Goal: Task Accomplishment & Management: Manage account settings

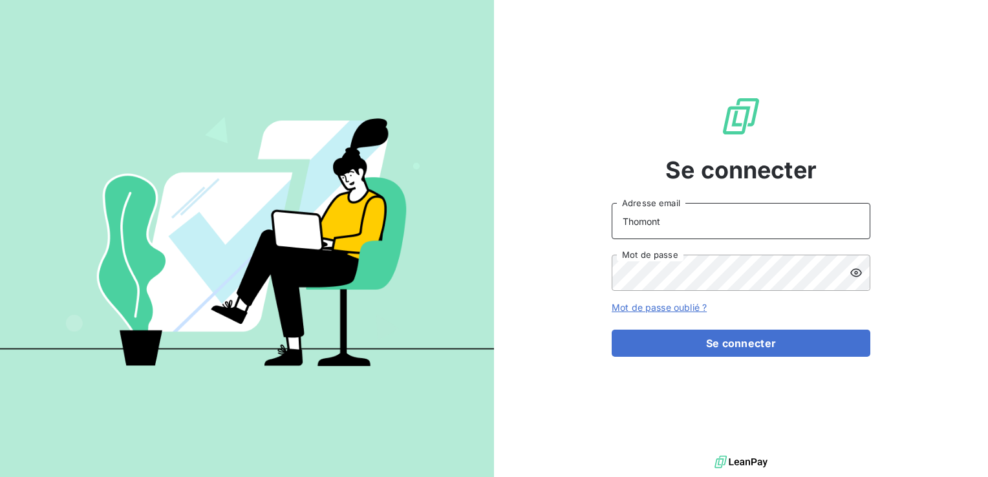
click at [758, 224] on input "Thomont" at bounding box center [740, 221] width 259 height 36
type input "[PERSON_NAME][EMAIL_ADDRESS][DOMAIN_NAME]"
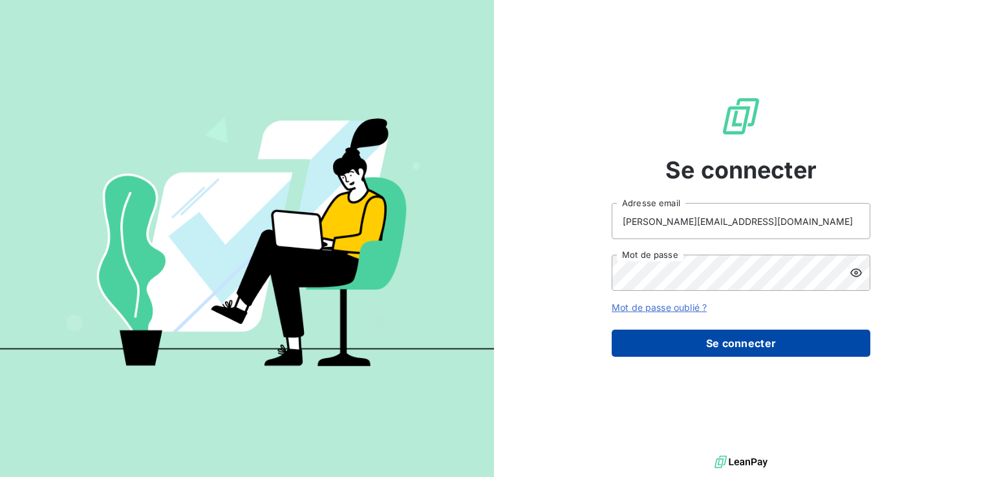
click at [774, 337] on button "Se connecter" at bounding box center [740, 343] width 259 height 27
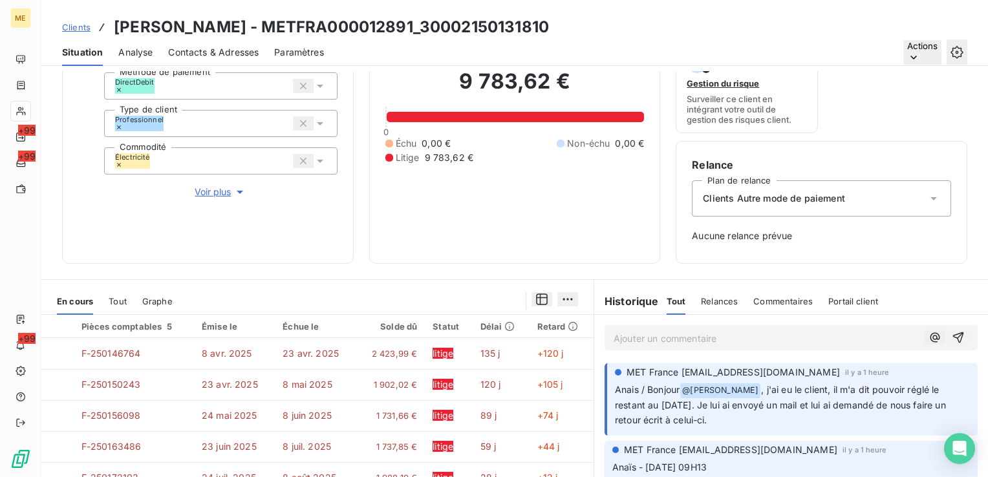
scroll to position [124, 0]
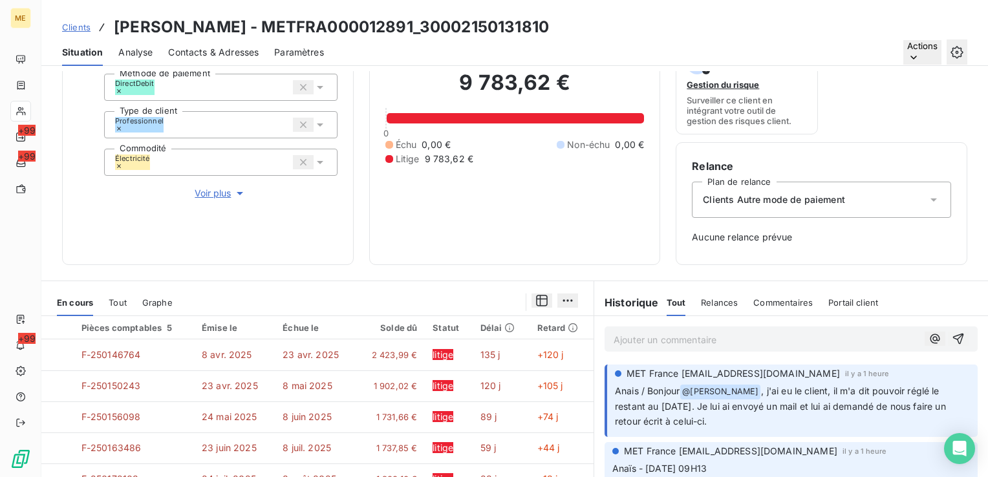
click at [738, 345] on p "Ajouter un commentaire ﻿" at bounding box center [766, 340] width 306 height 16
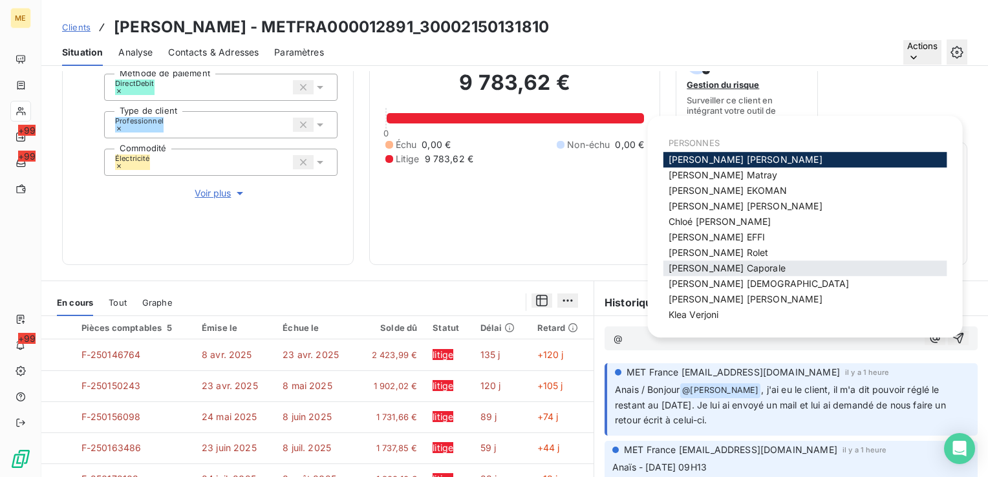
scroll to position [49, 0]
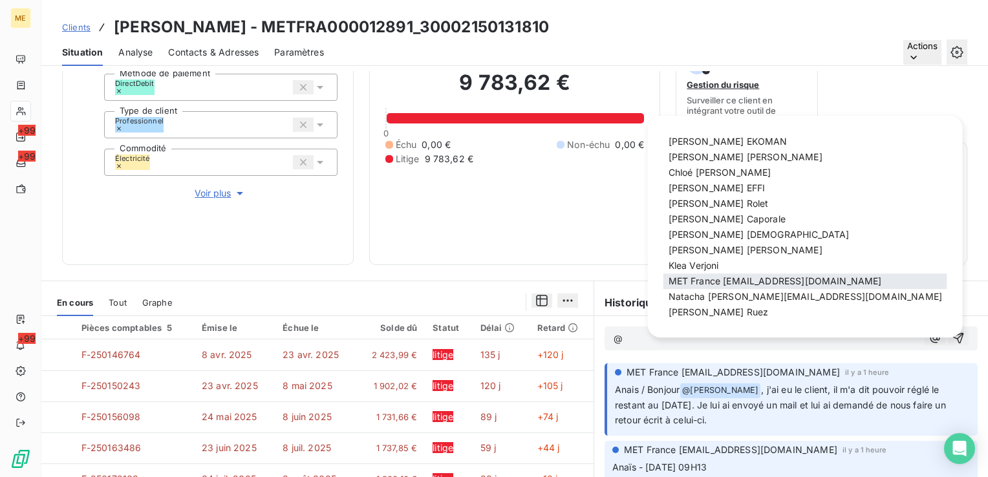
click at [734, 283] on span "MET France met-france@recouvrement.met.com" at bounding box center [774, 280] width 213 height 11
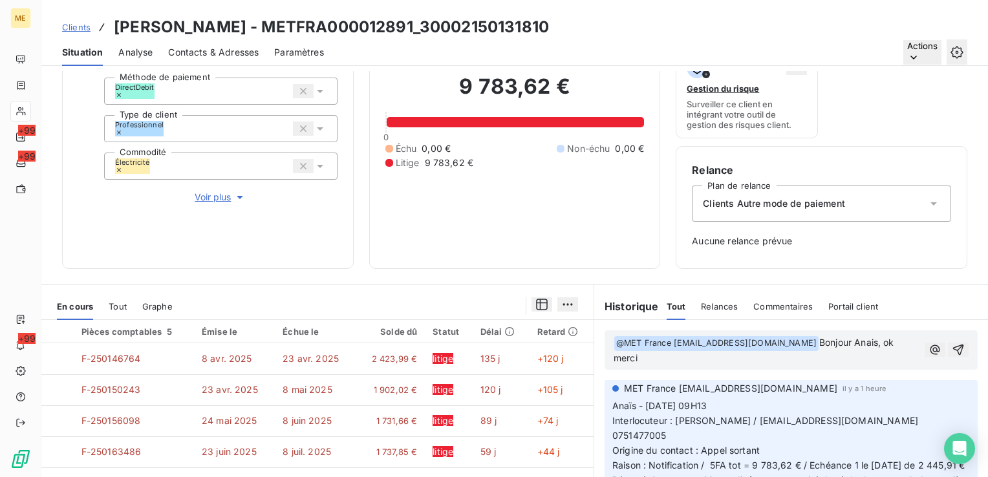
scroll to position [39, 0]
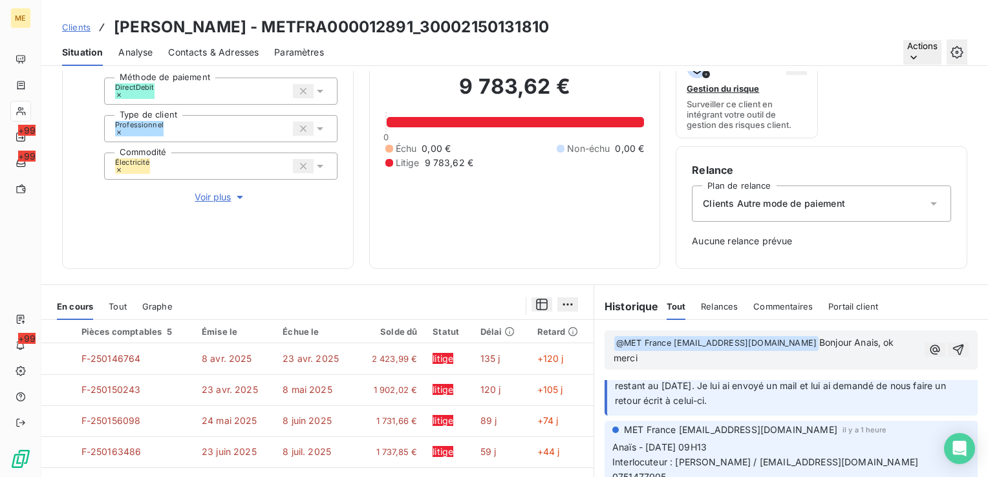
click at [951, 343] on icon "button" at bounding box center [957, 349] width 13 height 13
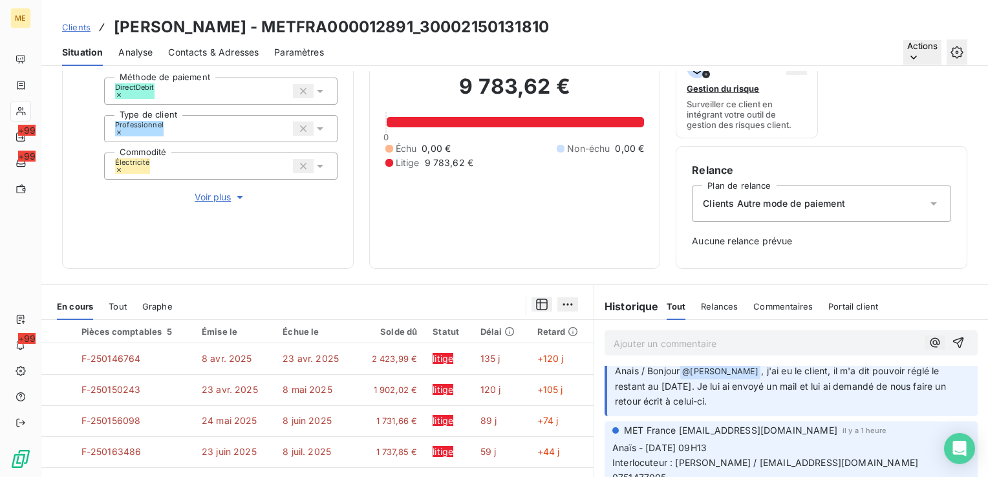
scroll to position [0, 0]
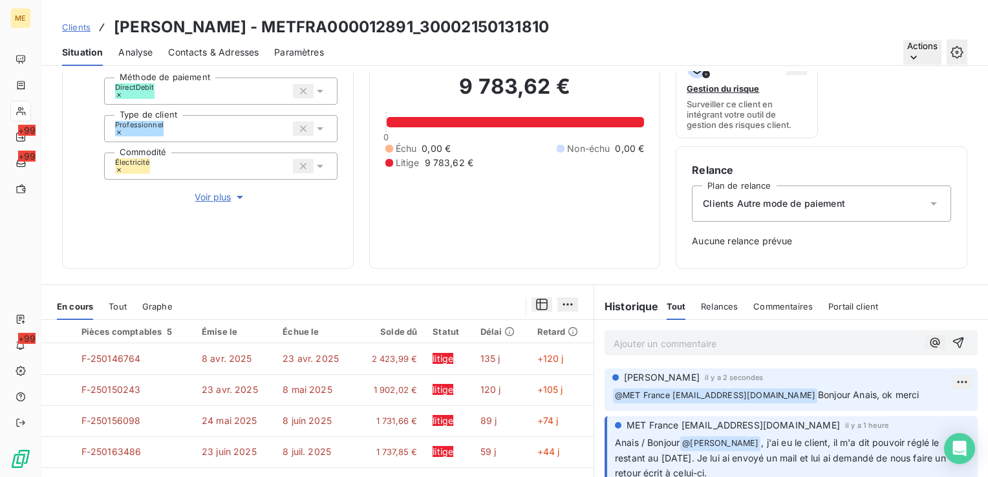
click at [71, 25] on span "Clients" at bounding box center [76, 27] width 28 height 10
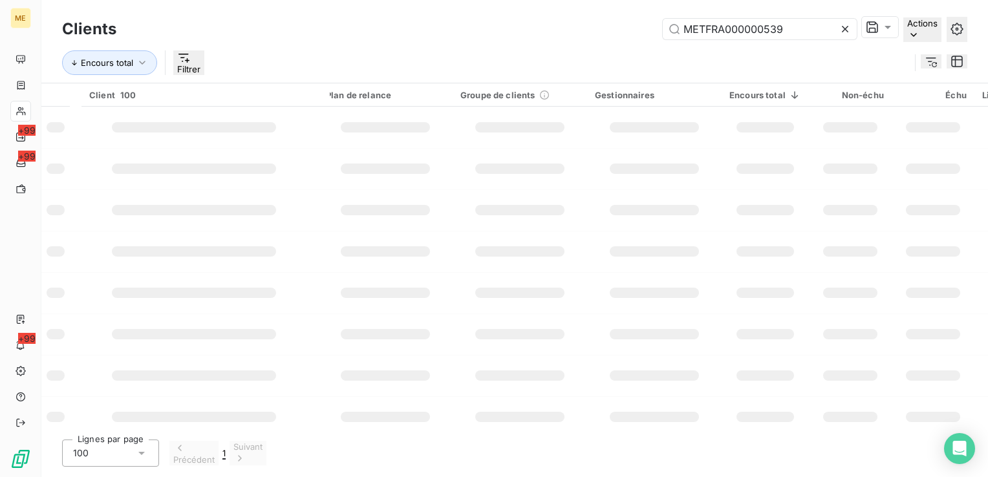
type input "METFRA000000539"
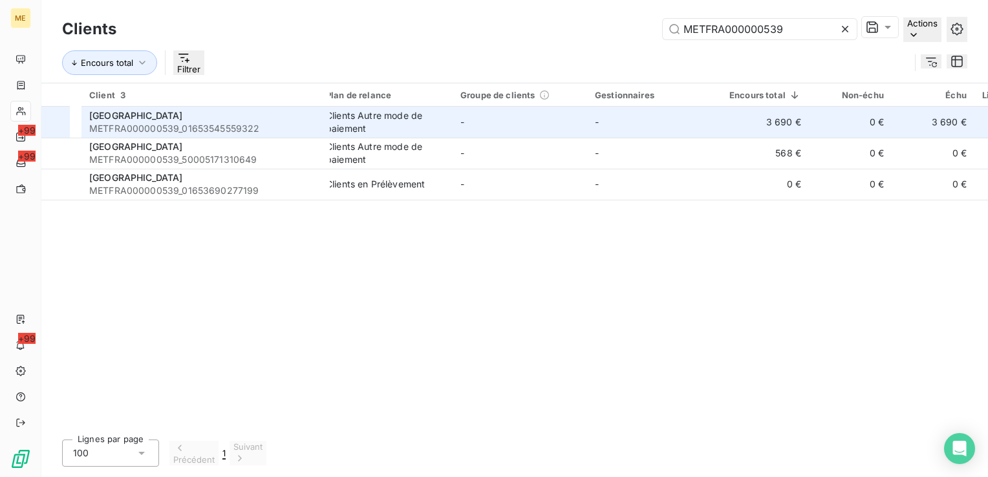
click at [388, 121] on div "Clients Autre mode de paiement" at bounding box center [385, 122] width 119 height 26
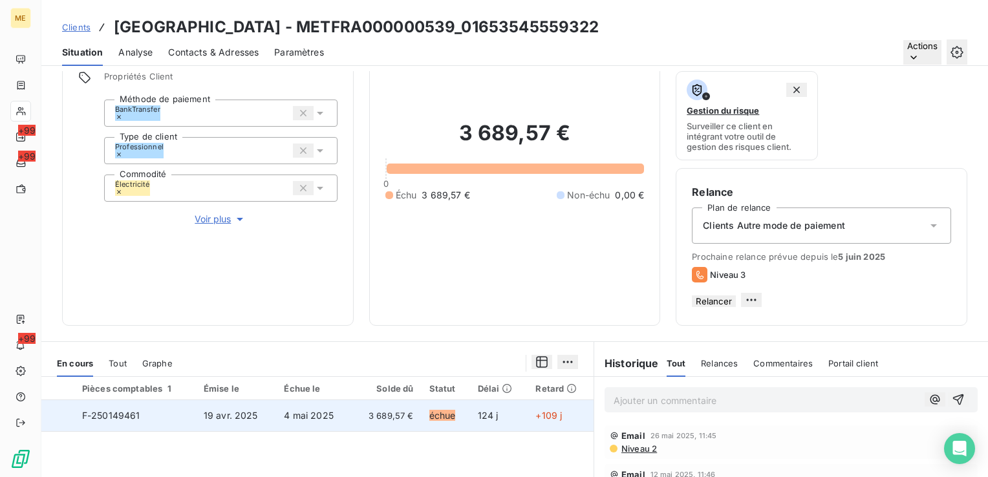
scroll to position [165, 0]
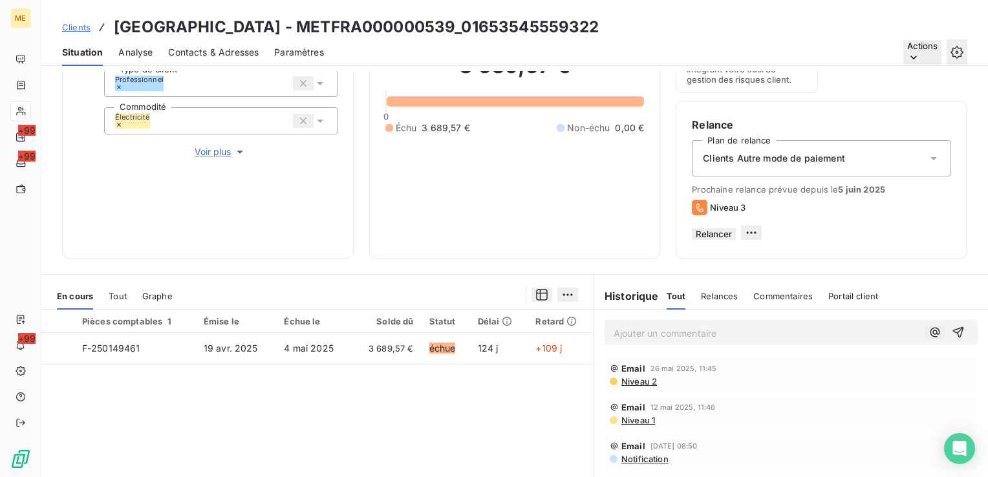
click at [564, 306] on html "ME +99 +99 +99 Clients SARL HOTEL BELLEVUE - METFRA000000539_01653545559322 Sit…" at bounding box center [494, 238] width 988 height 477
click at [458, 422] on html "ME +99 +99 +99 Clients SARL HOTEL BELLEVUE - METFRA000000539_01653545559322 Sit…" at bounding box center [494, 238] width 988 height 477
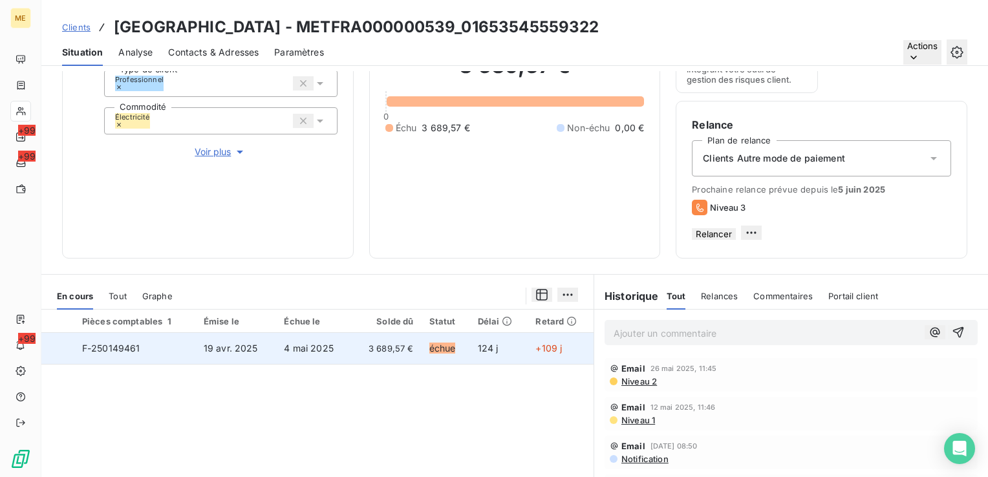
click at [62, 348] on div at bounding box center [62, 348] width 0 height 0
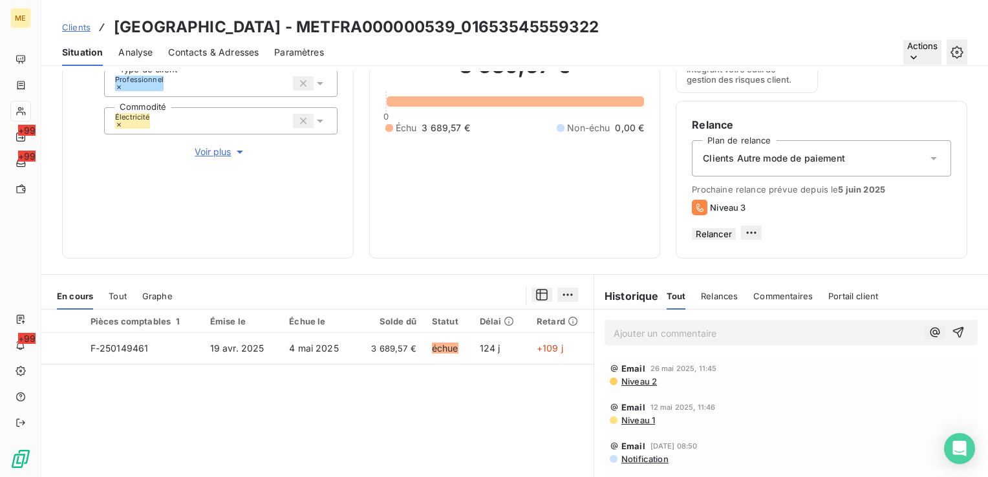
click at [559, 304] on html "ME +99 +99 +99 Clients SARL HOTEL BELLEVUE - METFRA000000539_01653545559322 Sit…" at bounding box center [494, 238] width 988 height 477
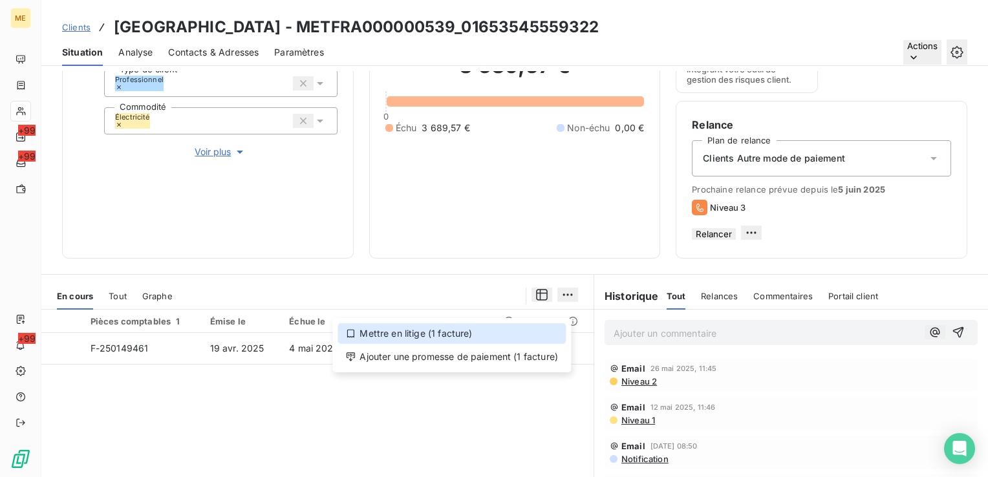
click at [494, 339] on div "Mettre en litige (1 facture)" at bounding box center [451, 333] width 228 height 21
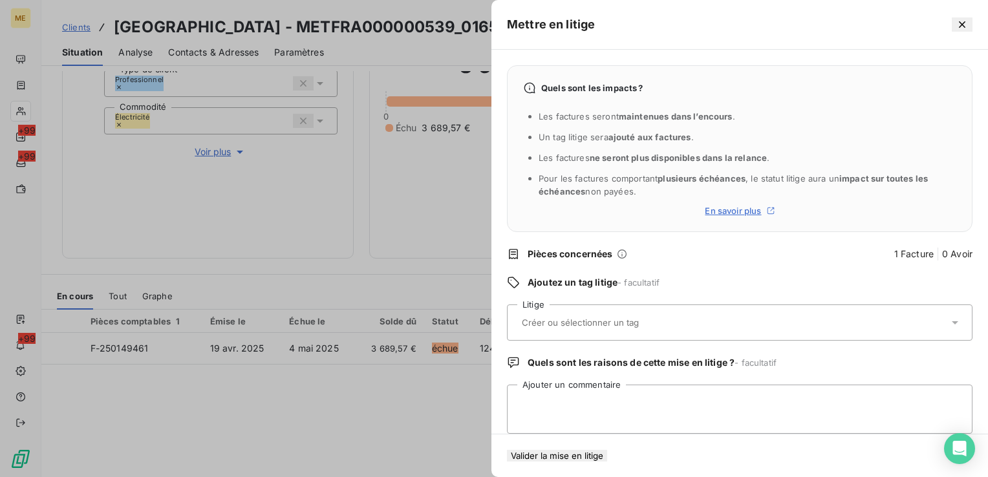
click at [604, 332] on div at bounding box center [733, 322] width 430 height 27
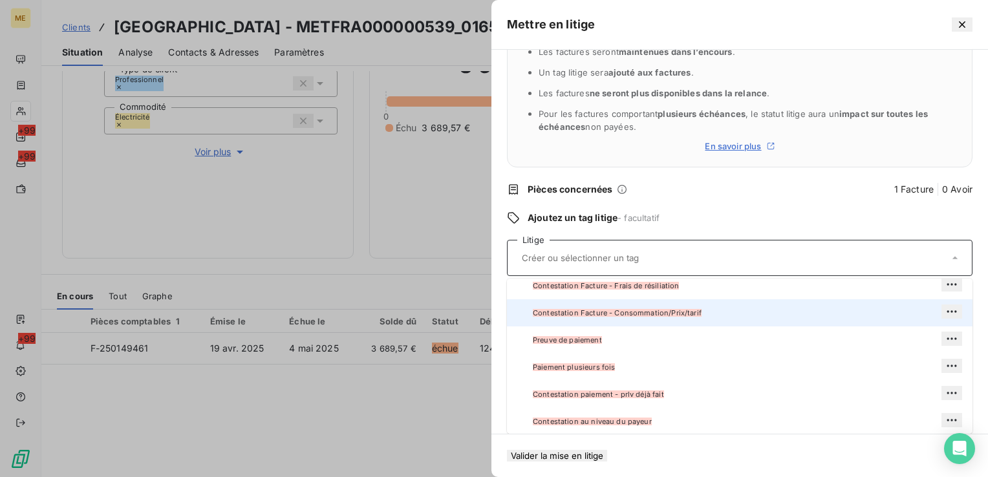
scroll to position [65, 0]
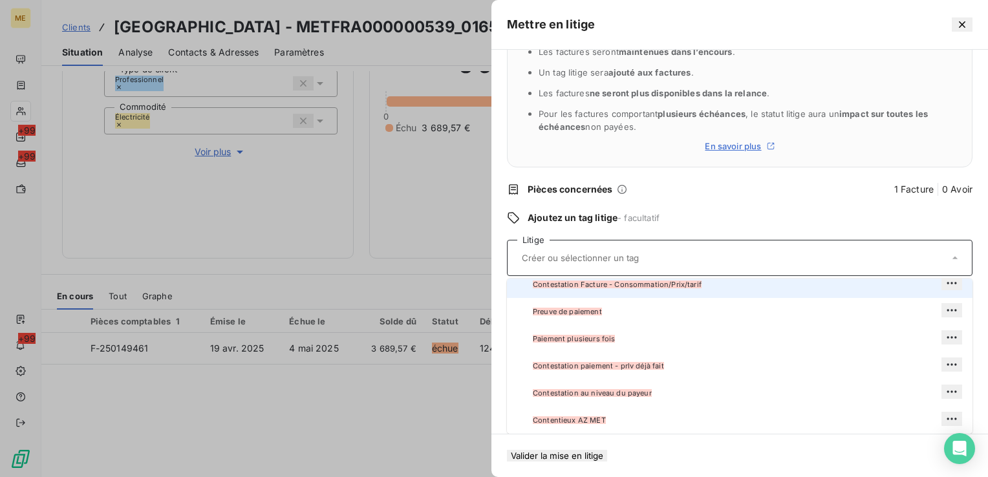
click at [712, 284] on div "Contestation Facture - Consommation/Prix/tarif" at bounding box center [747, 284] width 429 height 17
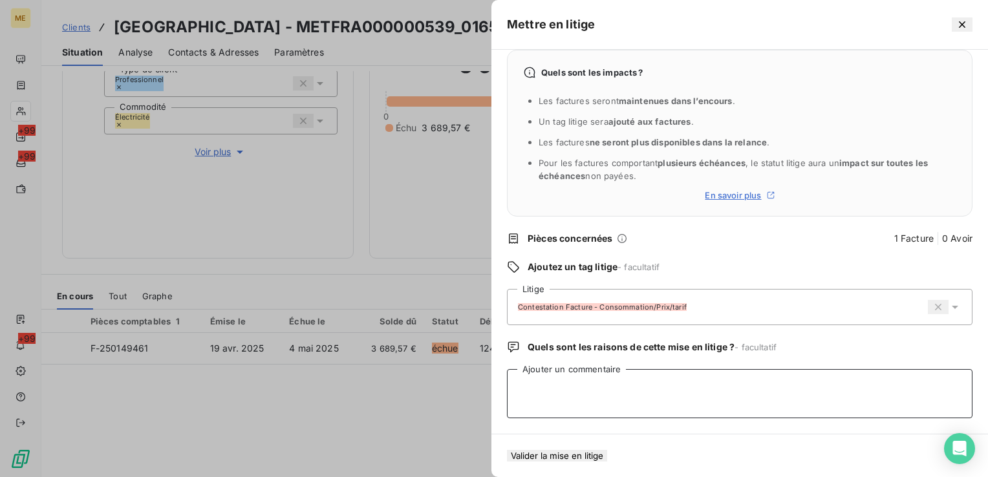
click at [586, 378] on textarea "Ajouter un commentaire" at bounding box center [739, 393] width 465 height 49
click at [908, 346] on div "Quels sont les impacts ? Les factures seront maintenues dans l’encours . Un tag…" at bounding box center [739, 242] width 496 height 384
click at [768, 379] on textarea "litige en cours - attente de remboursement d'enedis cf" at bounding box center [739, 393] width 465 height 49
paste textarea "00095588"
click at [628, 376] on textarea "litige en cours - attente de remboursement d'enedis cf 00095588" at bounding box center [739, 393] width 465 height 49
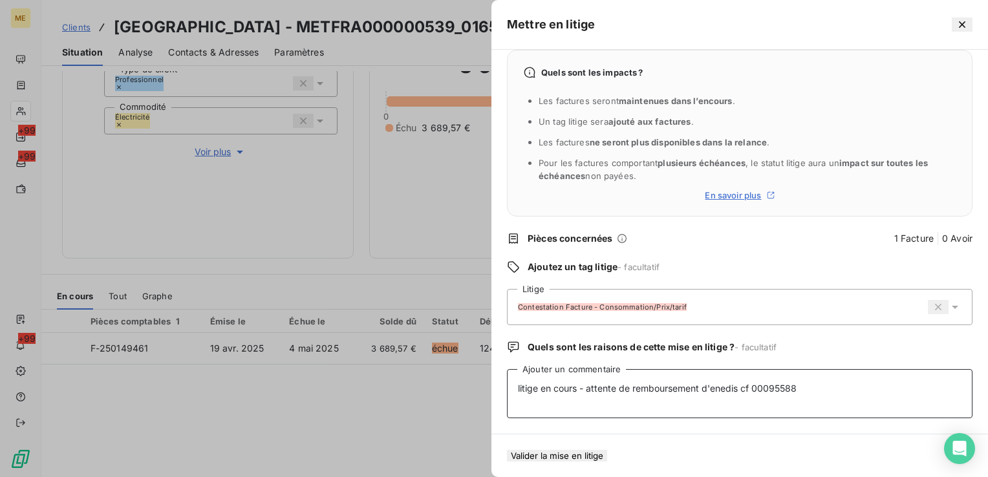
click at [628, 376] on textarea "litige en cours - attente de remboursement d'enedis cf 00095588" at bounding box center [739, 393] width 465 height 49
type textarea "litige en cours - attente de remboursement d'enedis cf 00095588"
click at [607, 450] on button "Valider la mise en litige" at bounding box center [557, 456] width 100 height 12
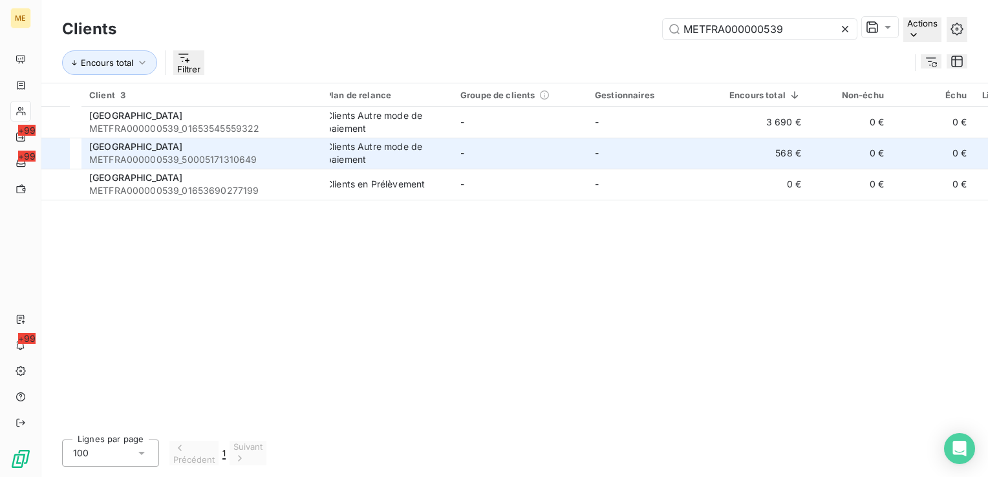
click at [319, 153] on span "METFRA000000539_50005171310649" at bounding box center [205, 159] width 233 height 13
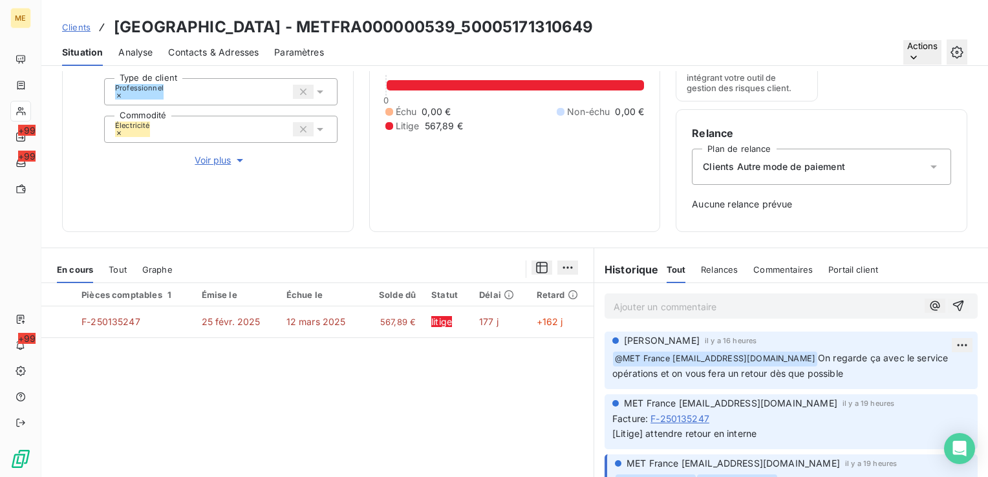
scroll to position [194, 0]
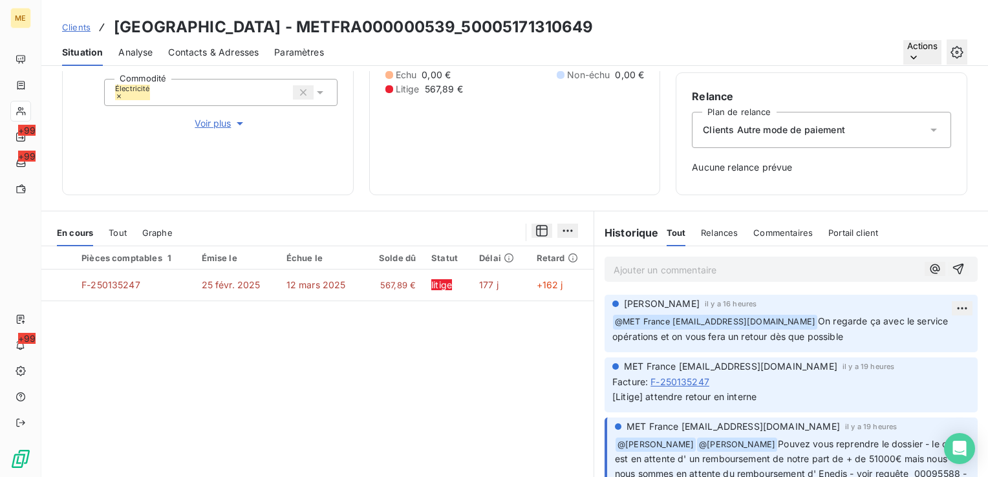
click at [944, 311] on html "ME +99 +99 +99 Clients SARL HOTEL BELLEVUE - METFRA000000539_50005171310649 Sit…" at bounding box center [494, 238] width 988 height 477
click at [928, 369] on div "Supprimer" at bounding box center [911, 363] width 72 height 21
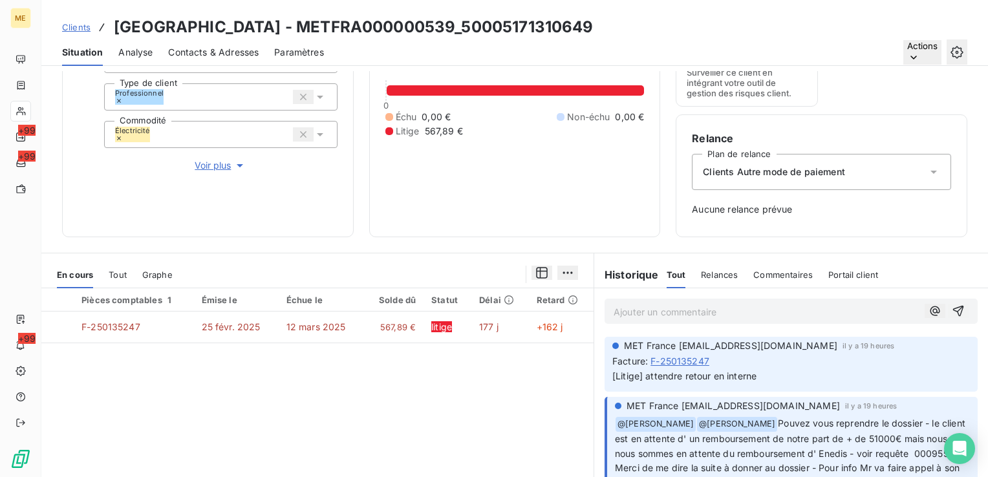
scroll to position [129, 0]
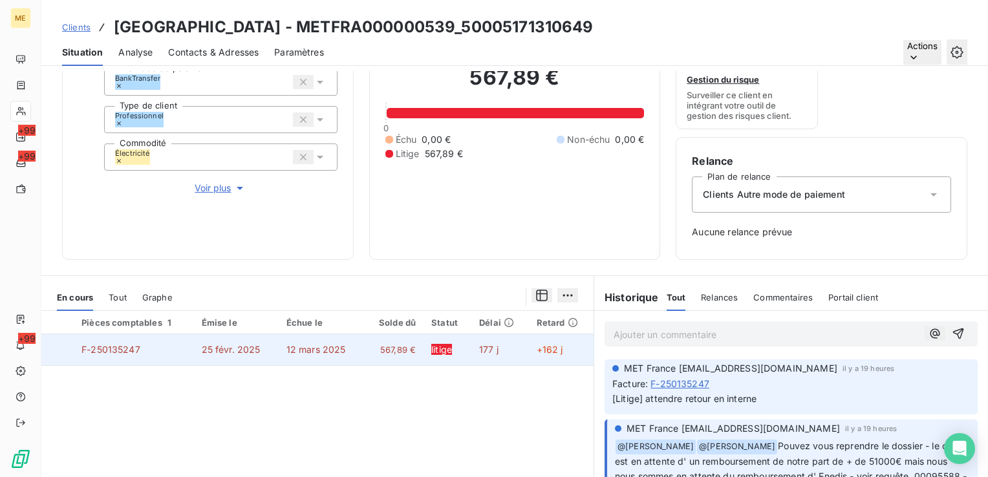
click at [540, 349] on span "+162 j" at bounding box center [549, 349] width 27 height 11
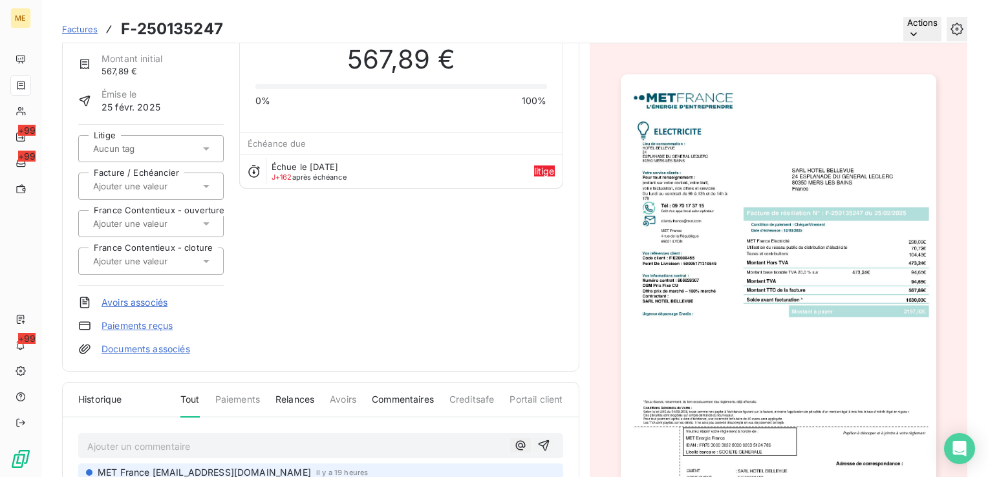
scroll to position [131, 0]
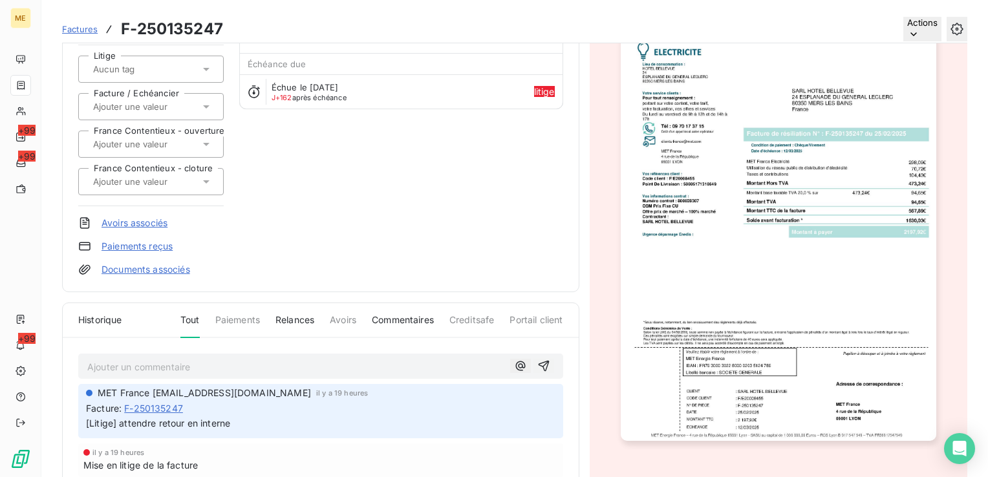
click at [162, 63] on div at bounding box center [144, 69] width 111 height 17
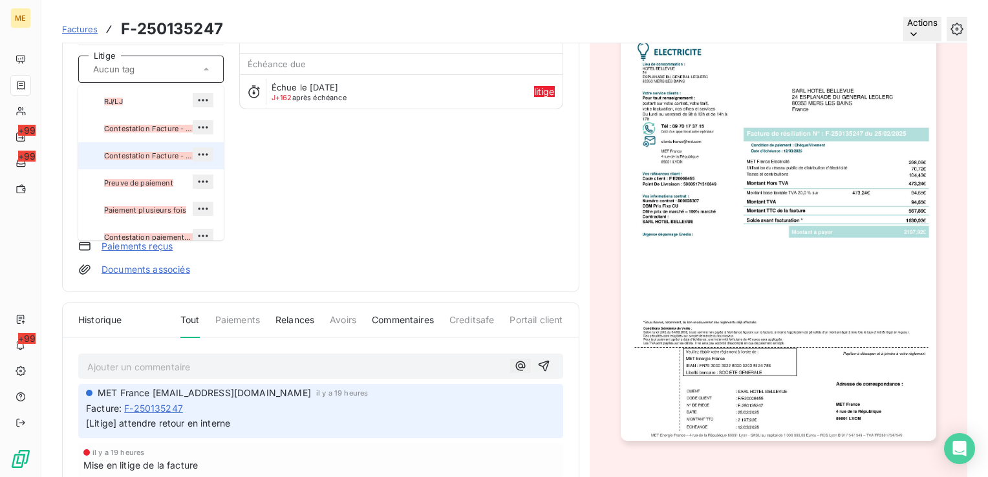
click at [153, 160] on span "Contestation Facture - Consommation/Prix/tarif" at bounding box center [148, 156] width 89 height 8
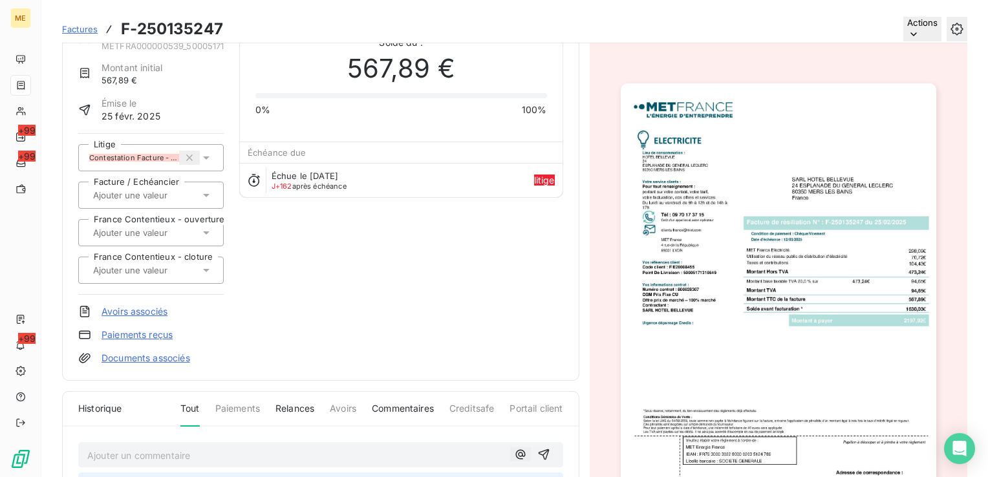
scroll to position [16, 0]
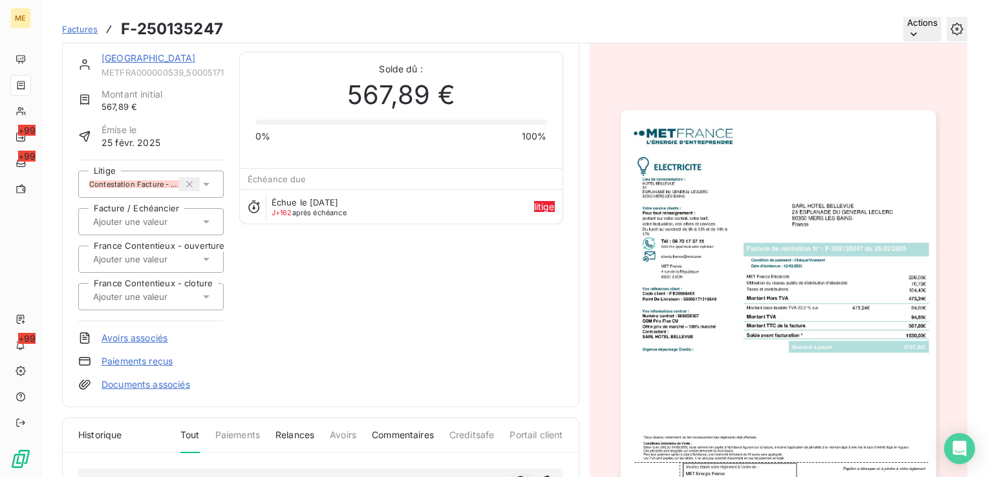
click at [167, 182] on span "Contestation Facture - Consommation/Prix/tarif" at bounding box center [134, 184] width 90 height 8
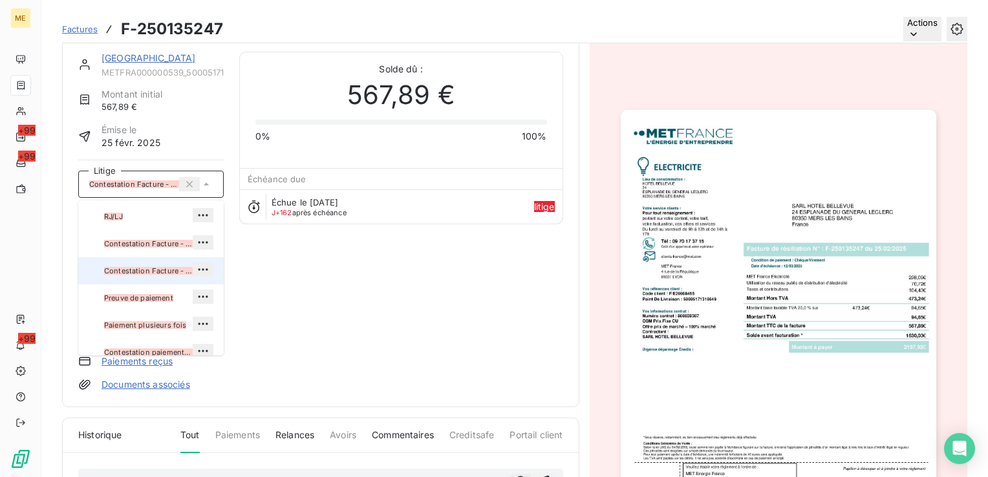
click at [196, 276] on icon "button" at bounding box center [202, 269] width 13 height 13
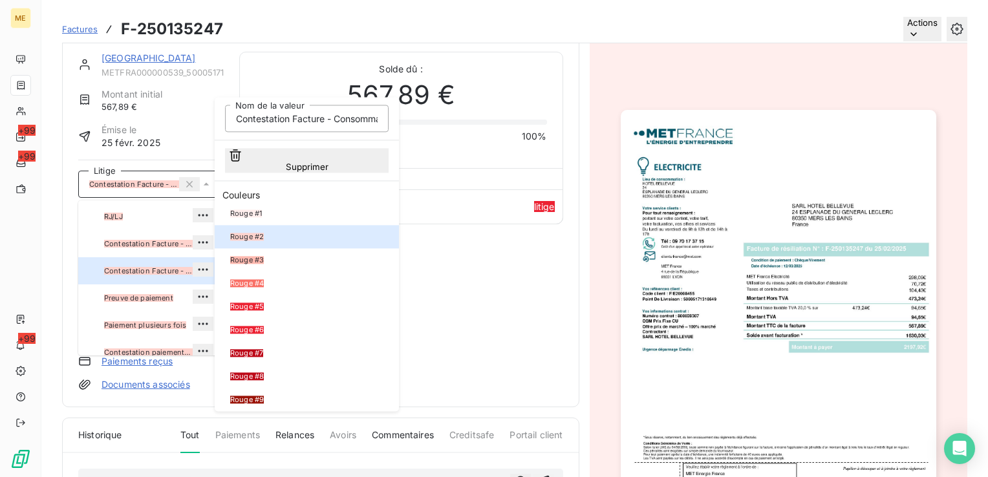
click at [418, 249] on div "SARL HOTEL BELLEVUE METFRA000000539_50005171310649 Montant initial 567,89 € Émi…" at bounding box center [320, 221] width 485 height 339
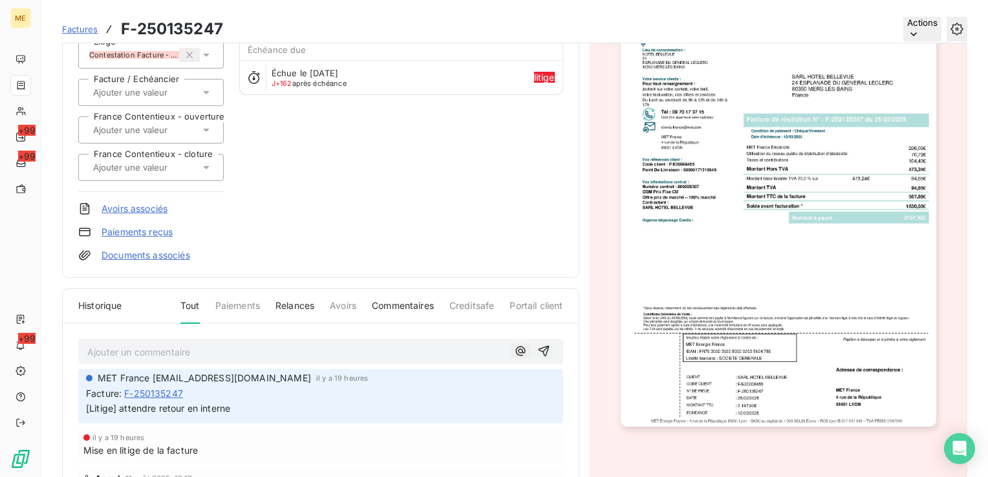
scroll to position [0, 0]
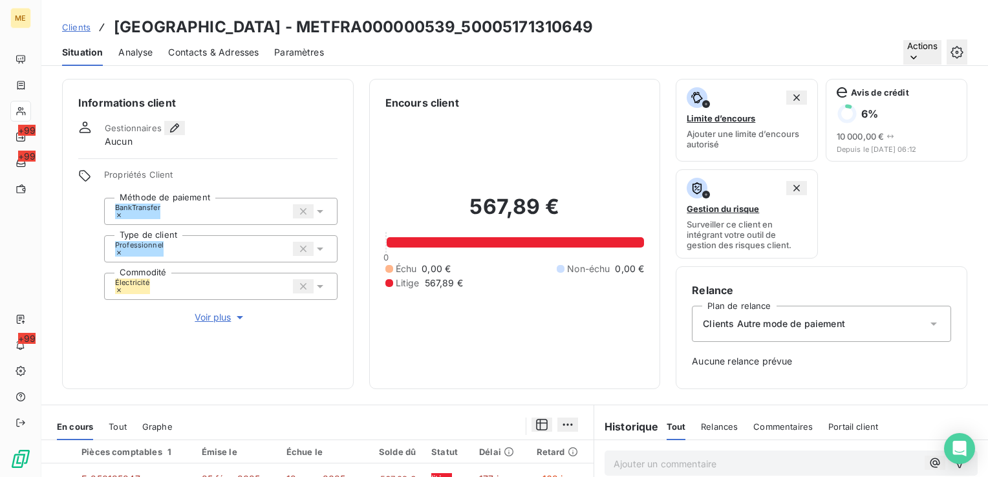
scroll to position [250, 0]
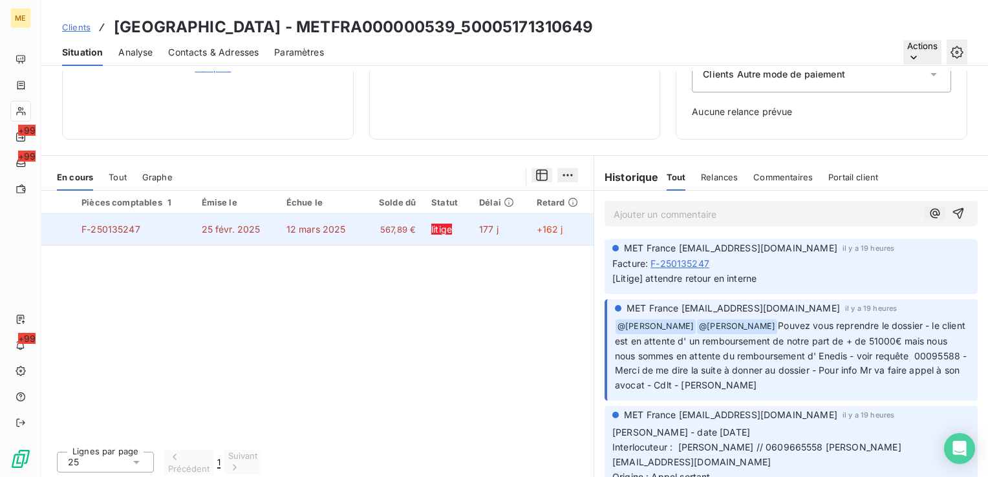
click at [565, 227] on td "+162 j" at bounding box center [561, 229] width 65 height 31
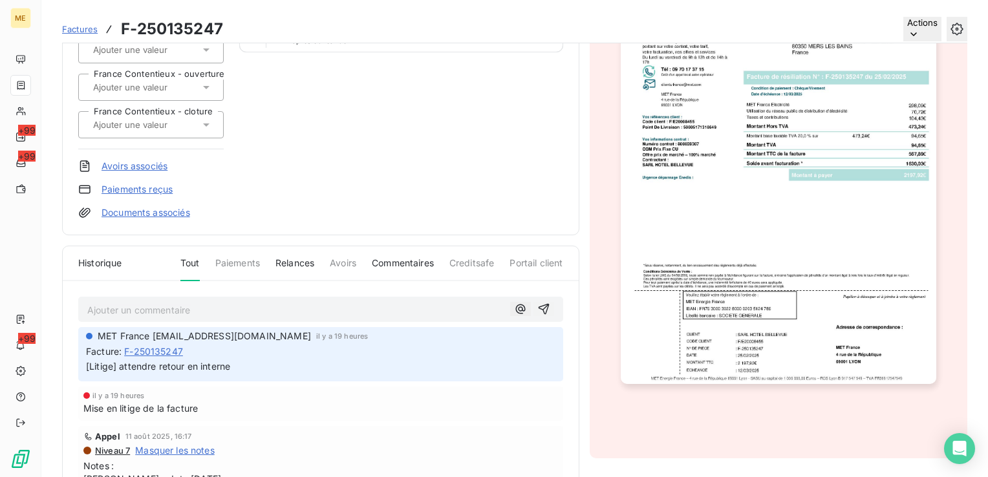
scroll to position [195, 0]
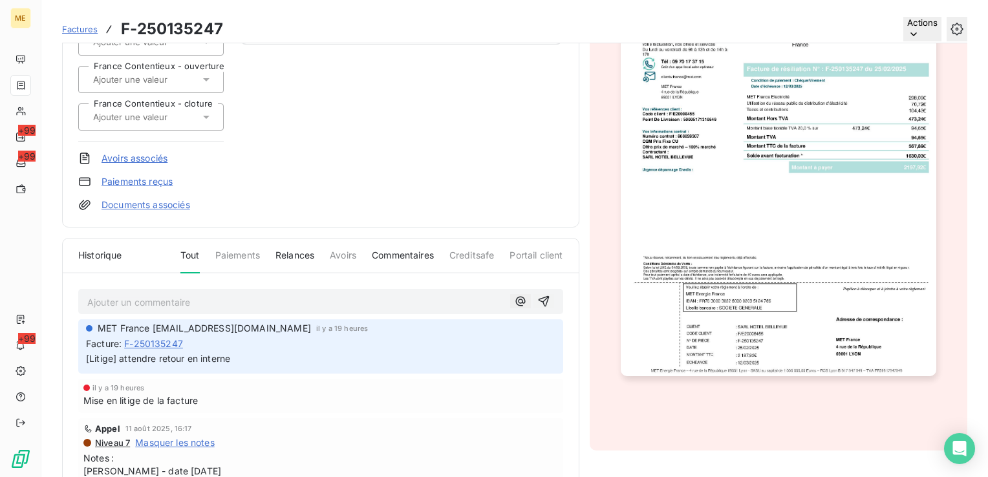
click at [418, 257] on span "Commentaires" at bounding box center [403, 260] width 62 height 23
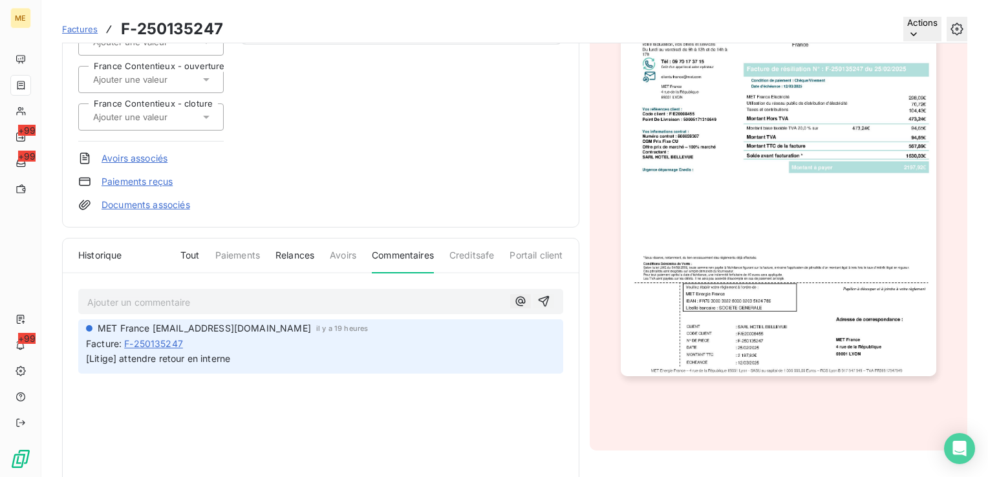
click at [260, 295] on p "Ajouter un commentaire ﻿" at bounding box center [296, 302] width 418 height 16
click at [546, 299] on icon "button" at bounding box center [543, 300] width 11 height 11
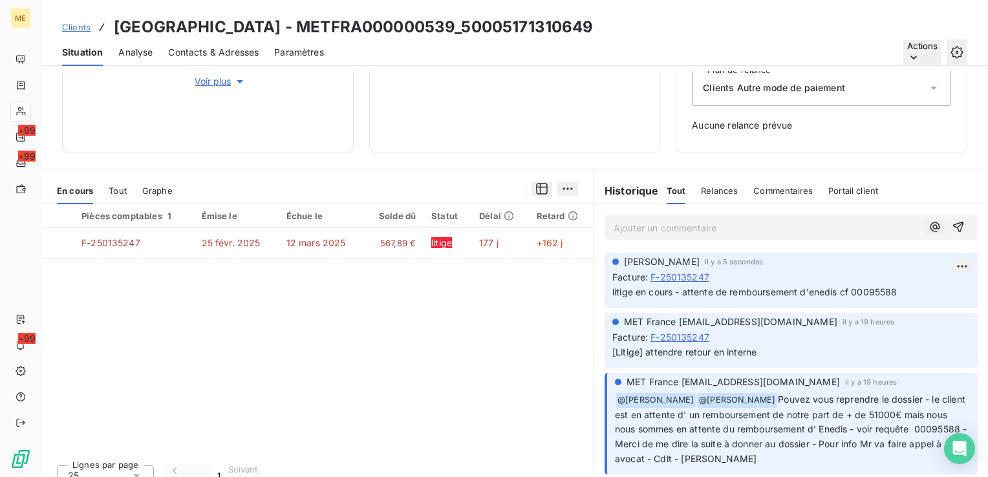
scroll to position [250, 0]
